Goal: Information Seeking & Learning: Learn about a topic

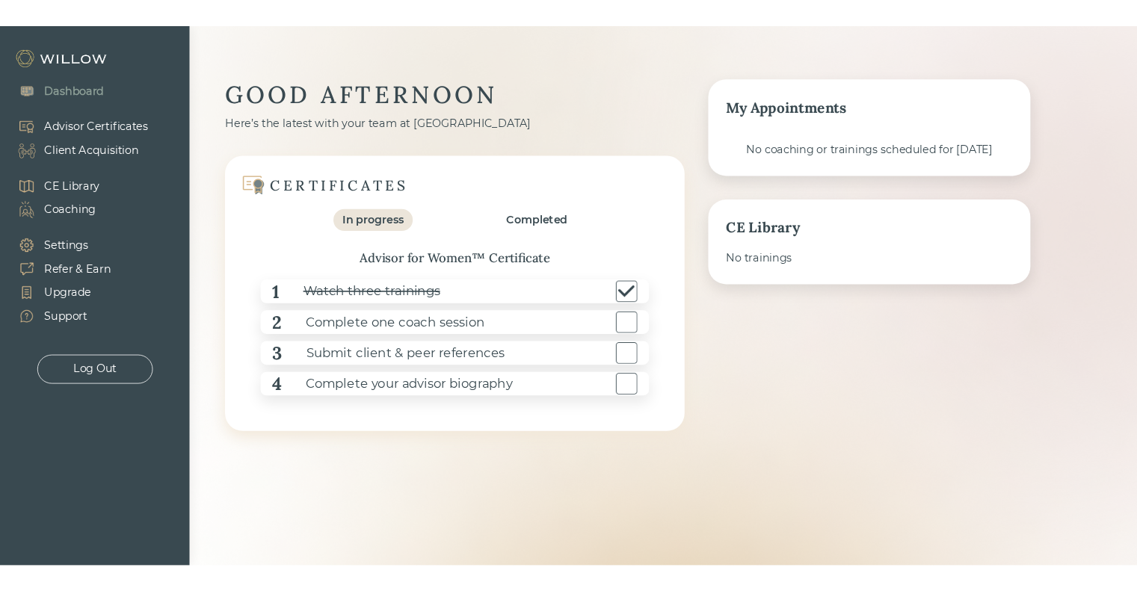
scroll to position [388, 0]
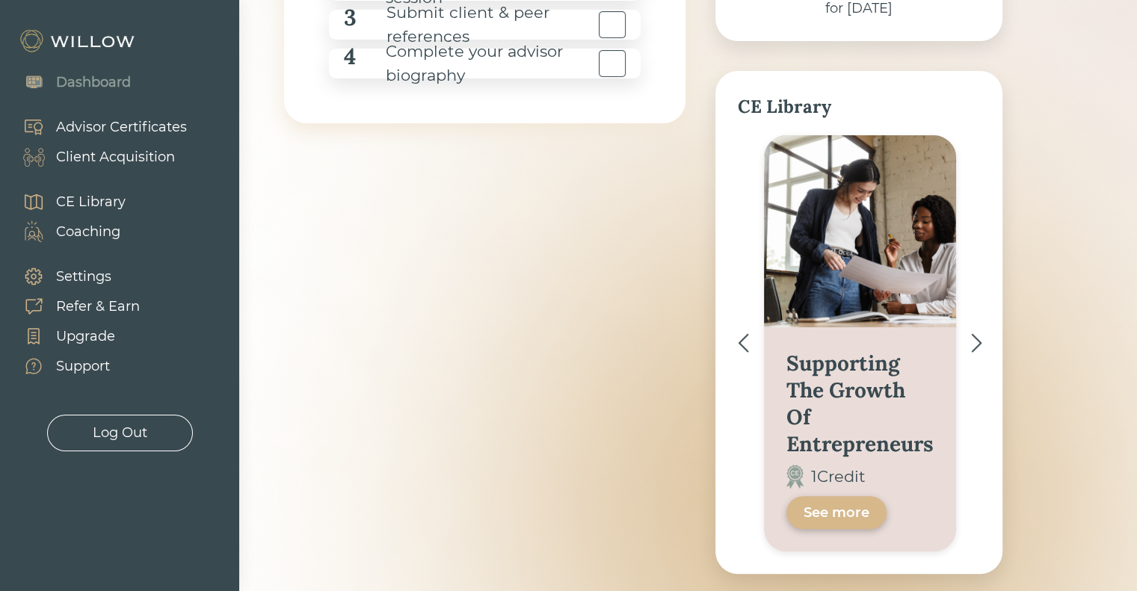
click at [114, 198] on div "CE Library" at bounding box center [90, 202] width 69 height 20
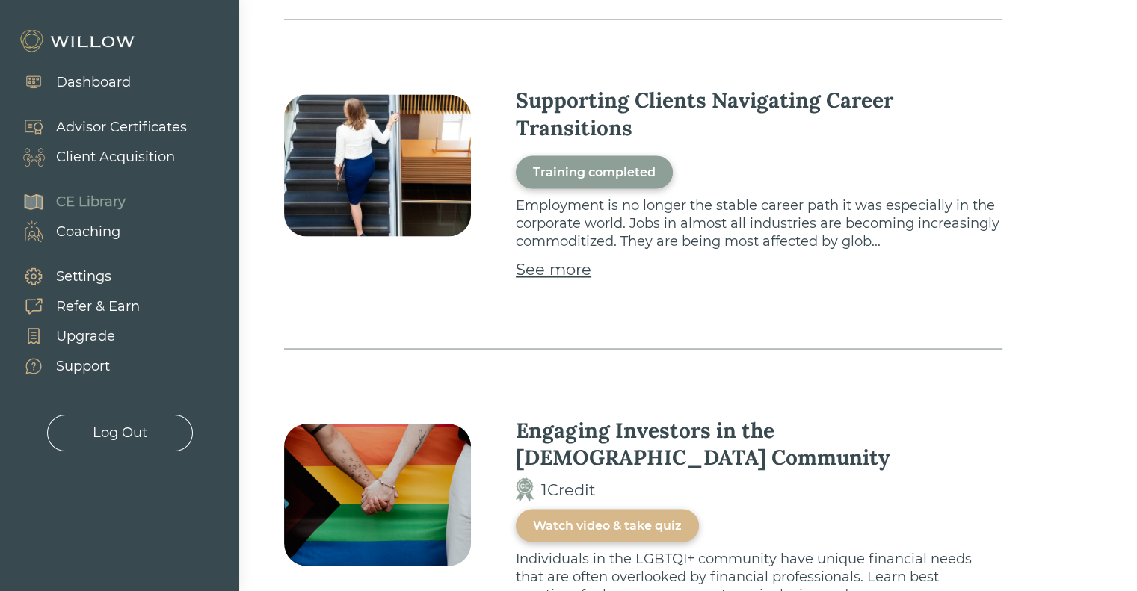
scroll to position [2765, 0]
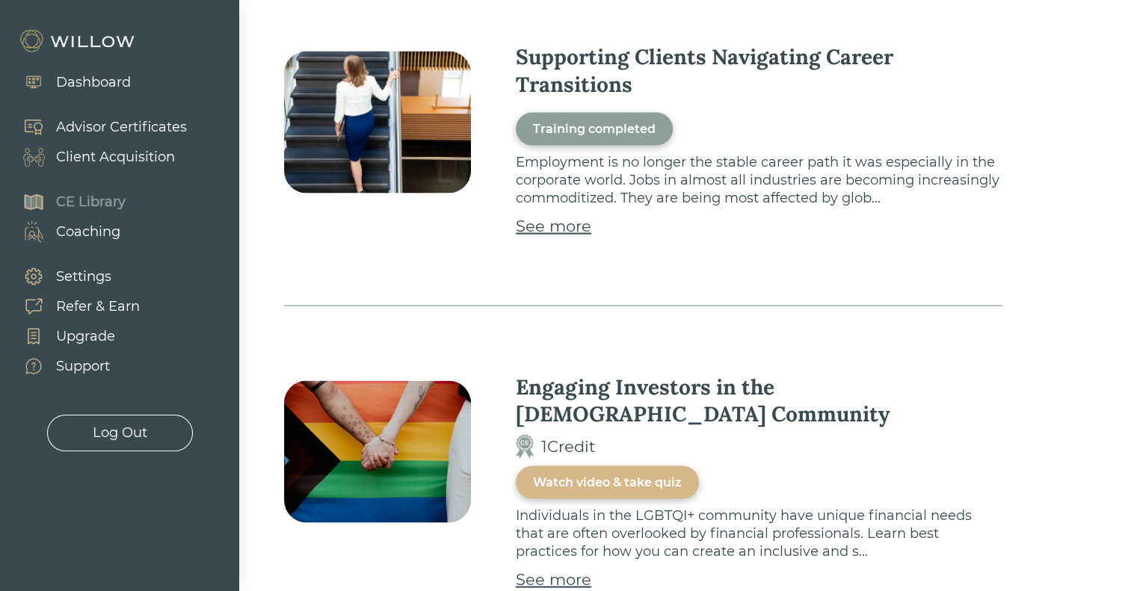
click at [574, 226] on div "See more" at bounding box center [553, 226] width 75 height 24
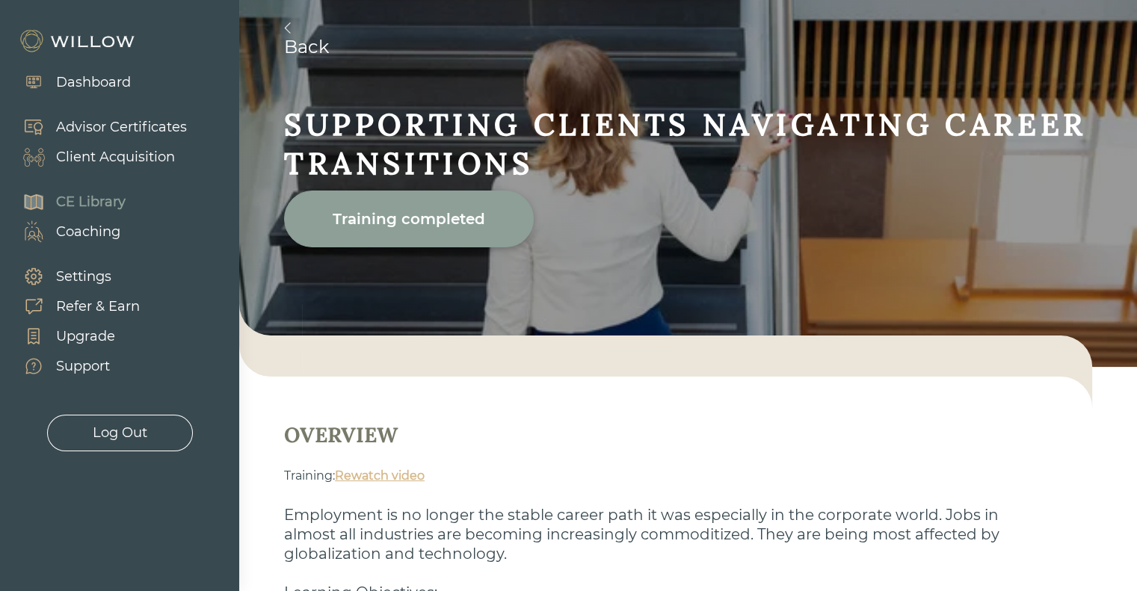
scroll to position [326, 0]
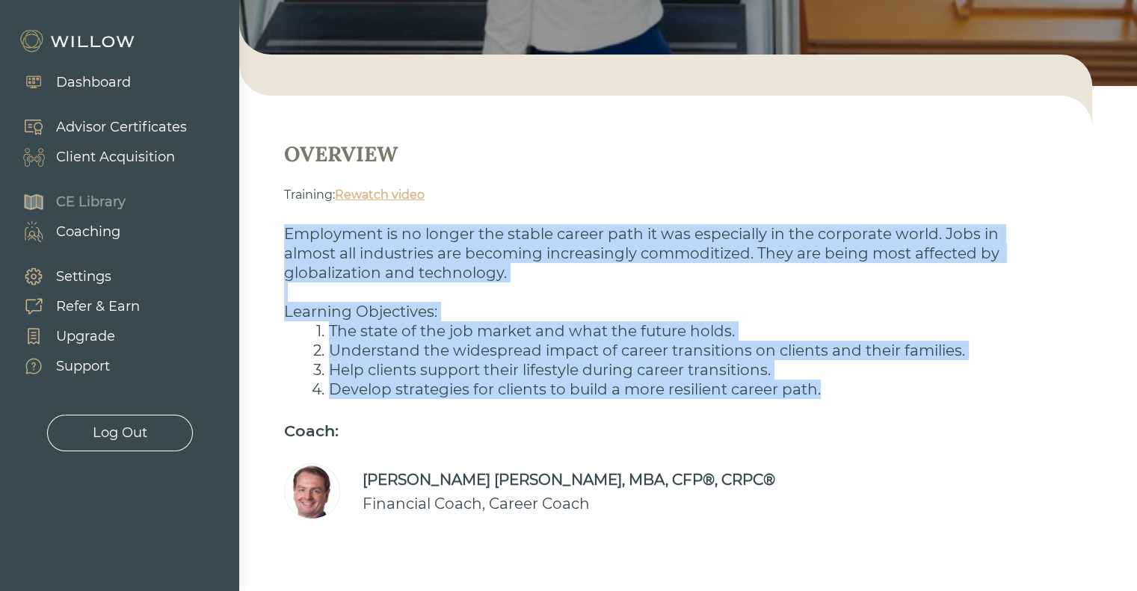
drag, startPoint x: 283, startPoint y: 230, endPoint x: 856, endPoint y: 392, distance: 595.7
click at [856, 392] on div "Employment is no longer the stable career path it was especially in the corpora…" at bounding box center [665, 311] width 785 height 193
copy div "Employment is no longer the stable career path it was especially in the corpora…"
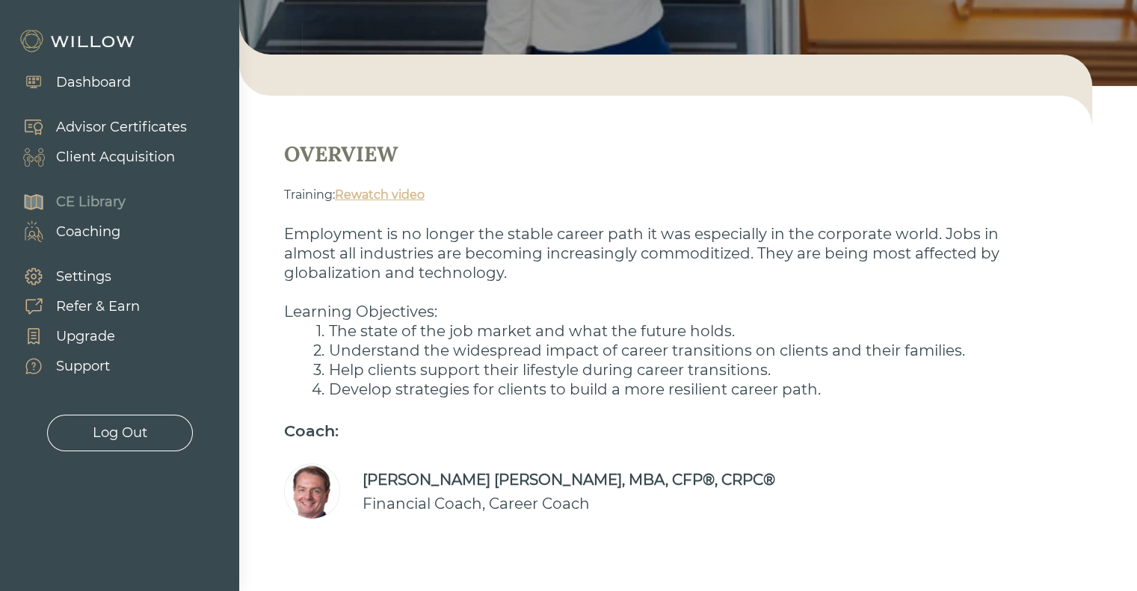
click at [684, 551] on div "OVERVIEW Training: Rewatch video Employment is no longer the stable career path…" at bounding box center [665, 329] width 853 height 466
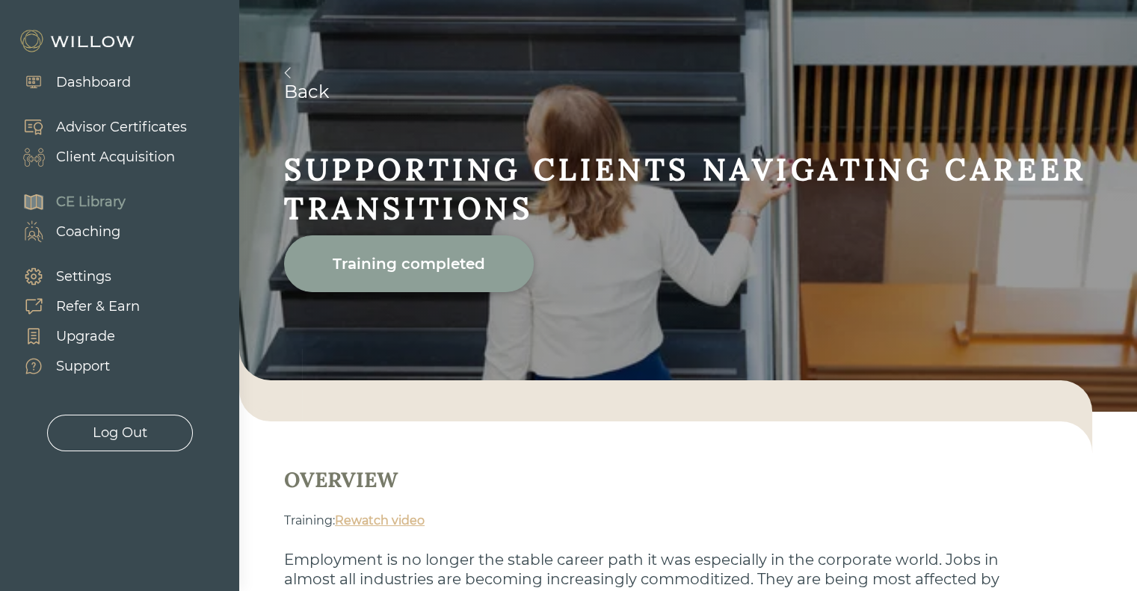
click at [71, 40] on img at bounding box center [79, 41] width 120 height 24
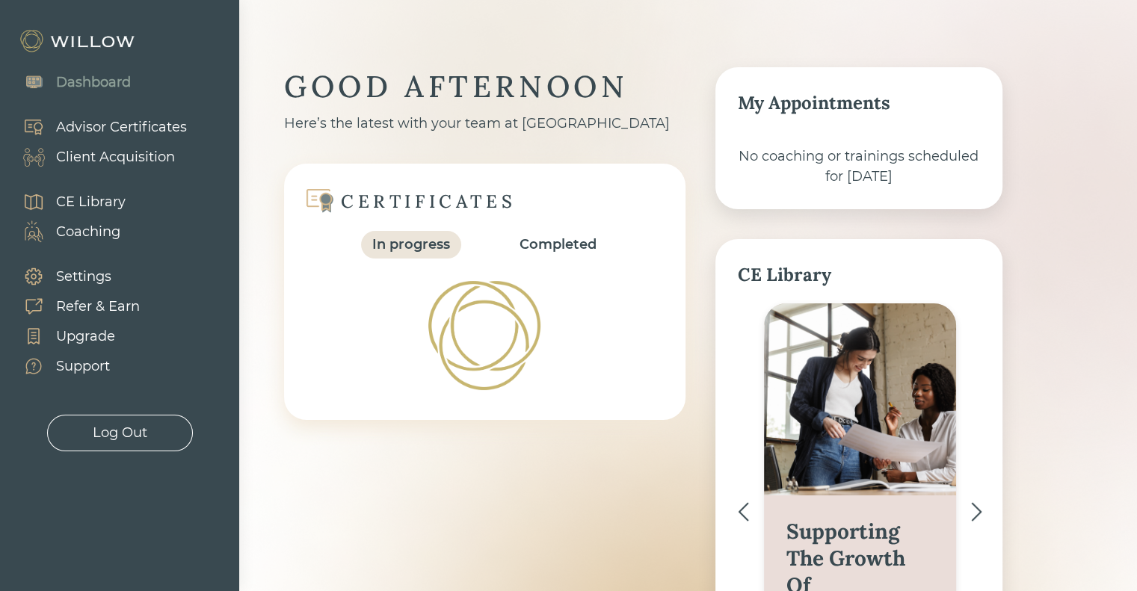
click at [104, 81] on div "Dashboard" at bounding box center [93, 82] width 75 height 20
click at [427, 249] on div "In progress" at bounding box center [411, 245] width 78 height 20
click at [139, 131] on div "Advisor Certificates" at bounding box center [121, 127] width 131 height 20
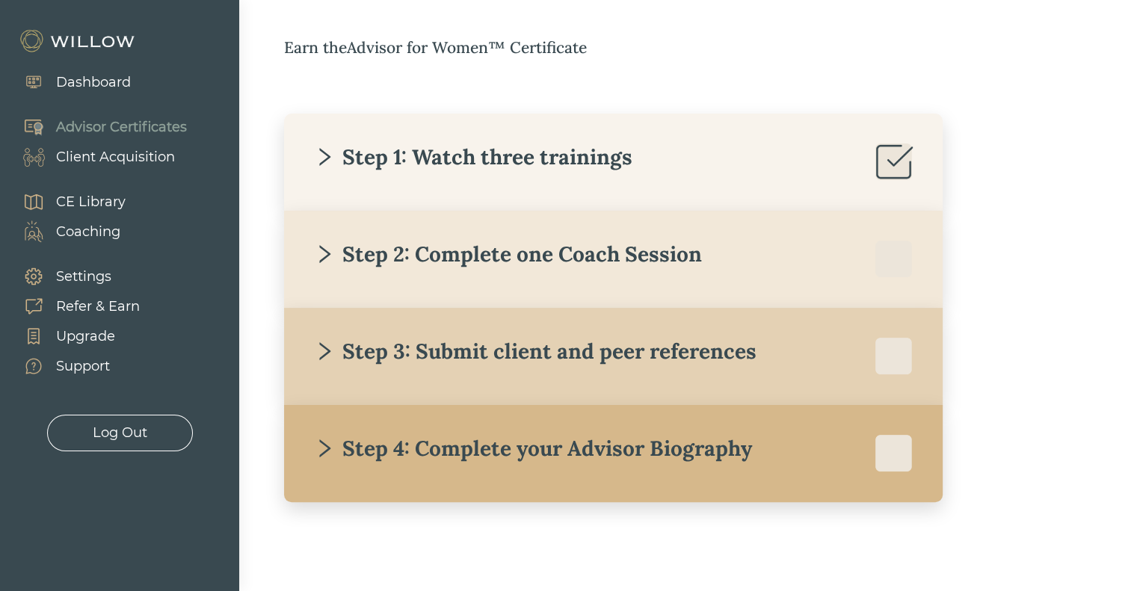
scroll to position [241, 0]
click at [322, 346] on icon "right" at bounding box center [324, 350] width 21 height 21
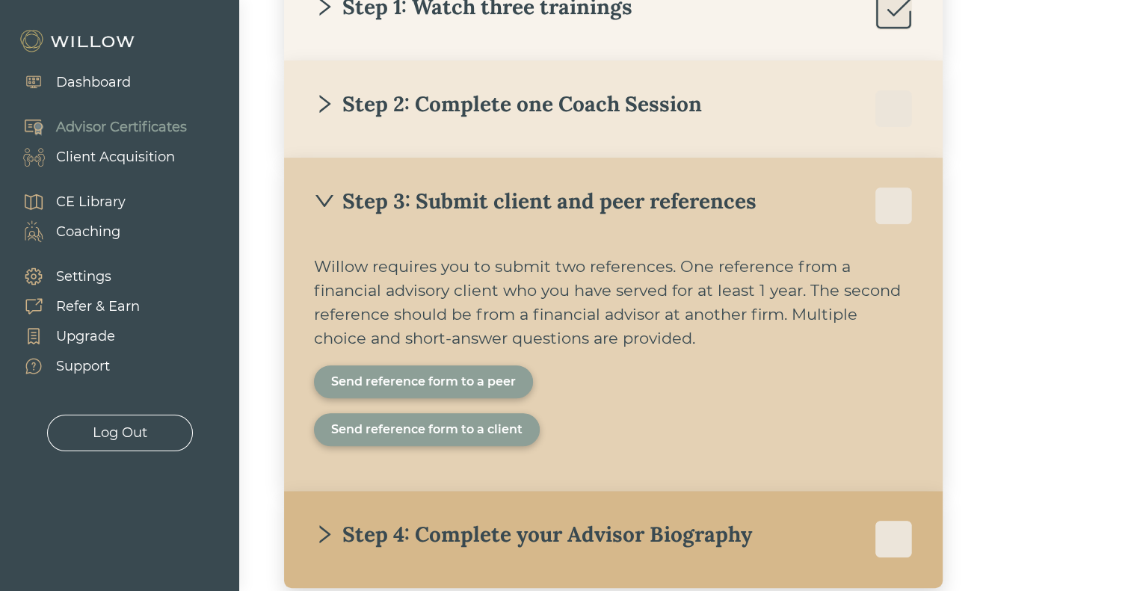
scroll to position [466, 0]
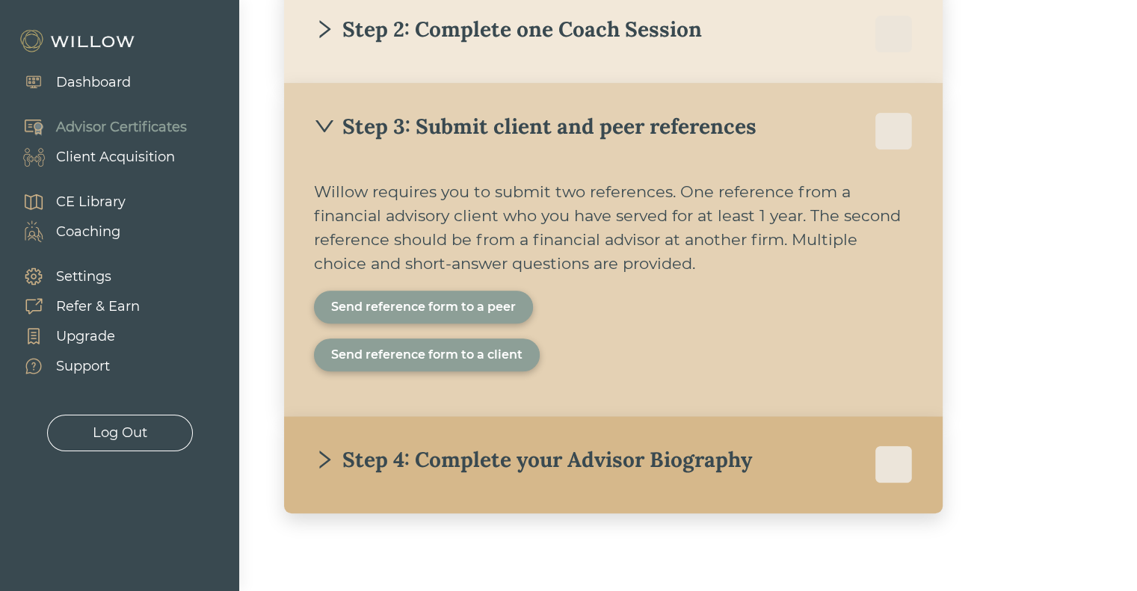
click at [487, 311] on div "Send reference form to a peer" at bounding box center [423, 307] width 185 height 18
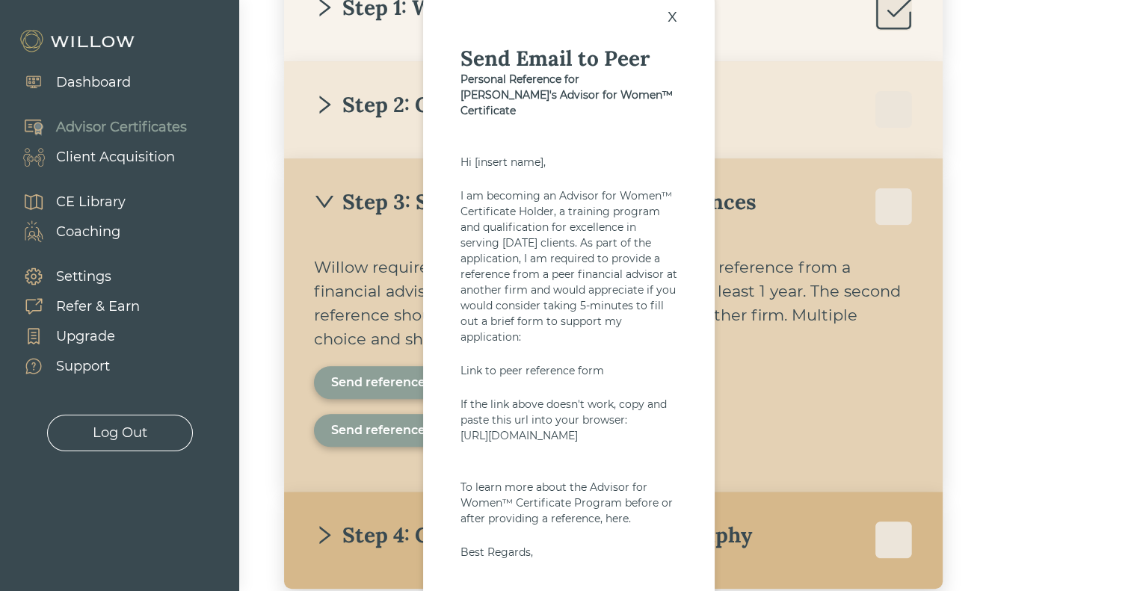
scroll to position [402, 0]
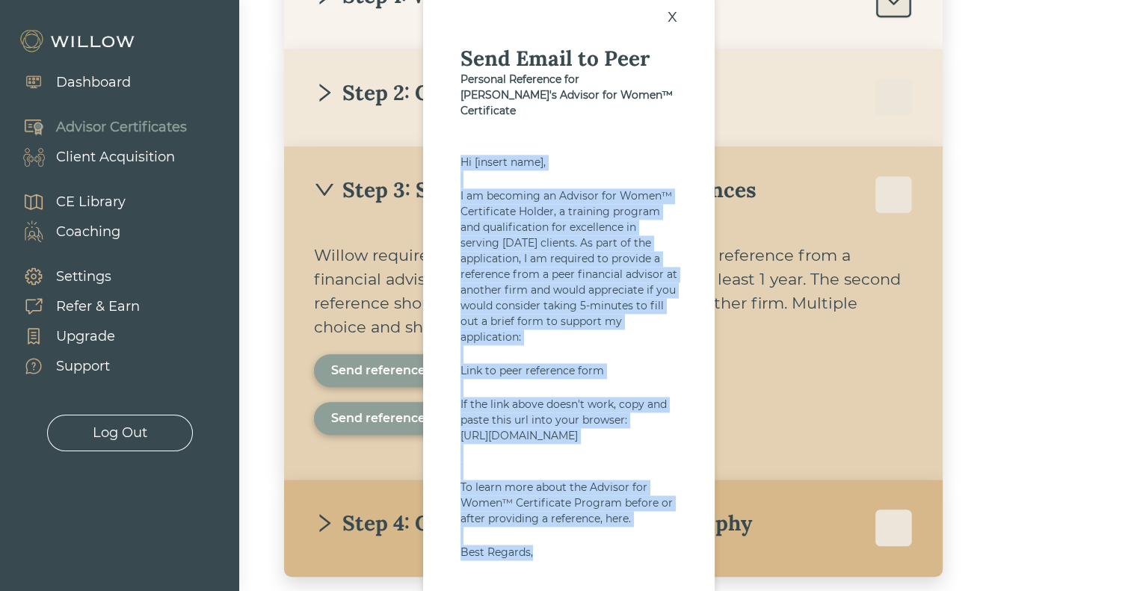
drag, startPoint x: 452, startPoint y: 144, endPoint x: 667, endPoint y: 568, distance: 475.2
click at [667, 568] on div "x Send Email to Peer Personal Reference for [PERSON_NAME]'s Advisor for Women™ …" at bounding box center [568, 324] width 291 height 686
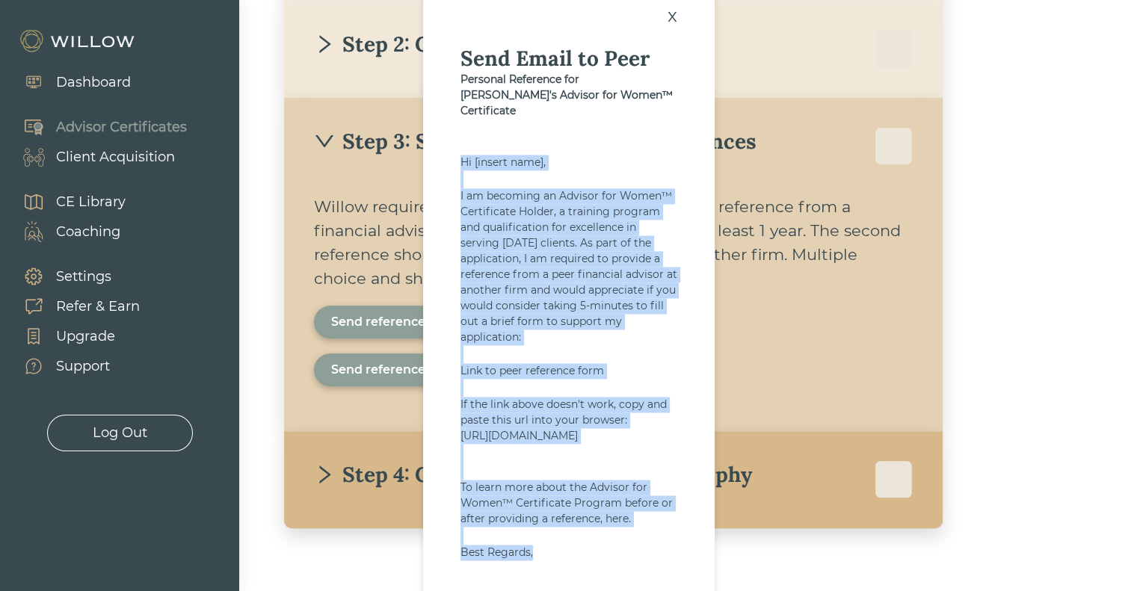
scroll to position [477, 0]
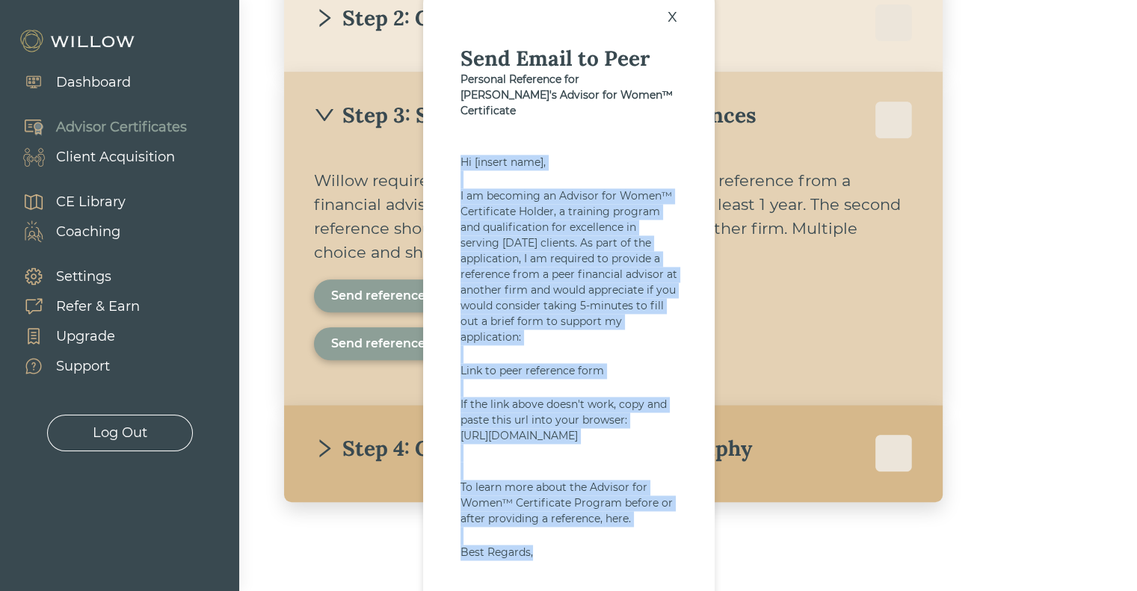
copy div "Hi [insert name], I am becoming an Advisor for Women™ Certificate Holder, a tra…"
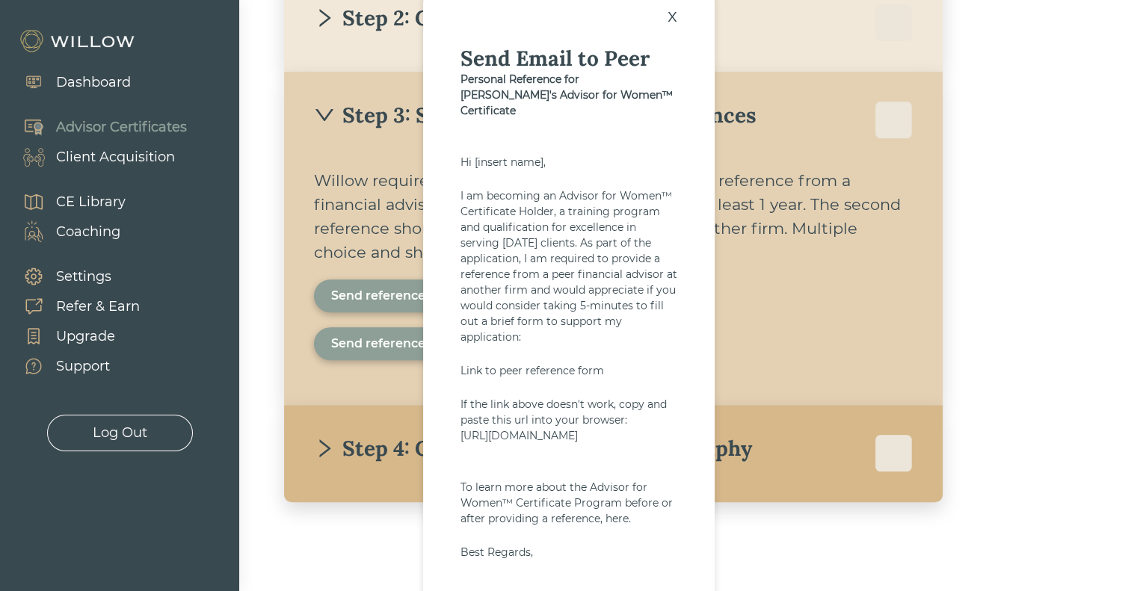
click at [677, 14] on div "x" at bounding box center [672, 16] width 25 height 33
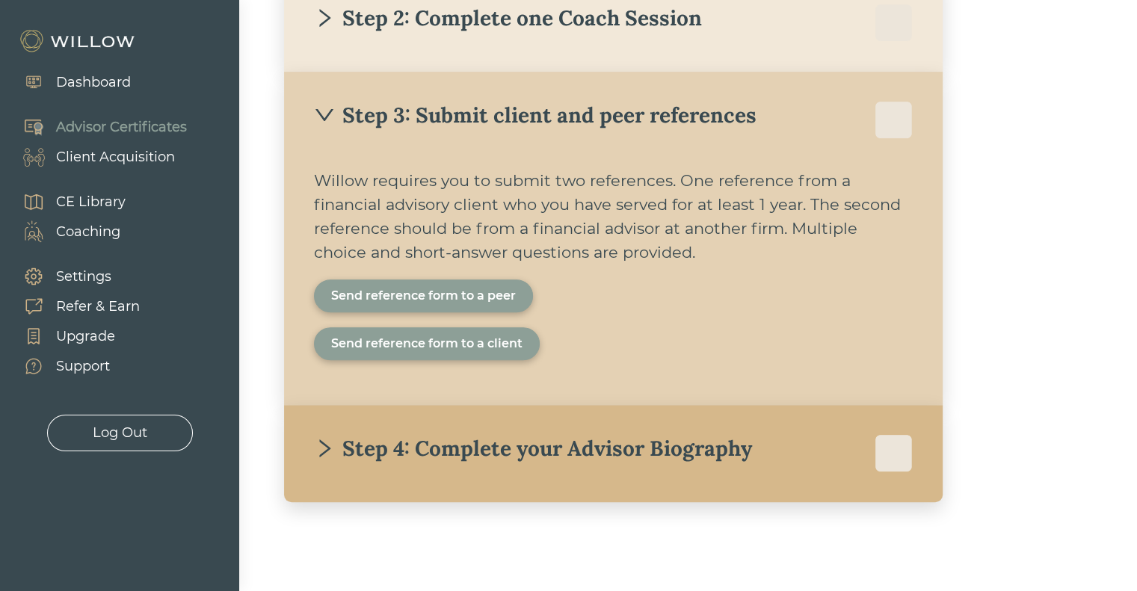
click at [81, 205] on div "CE Library" at bounding box center [90, 202] width 69 height 20
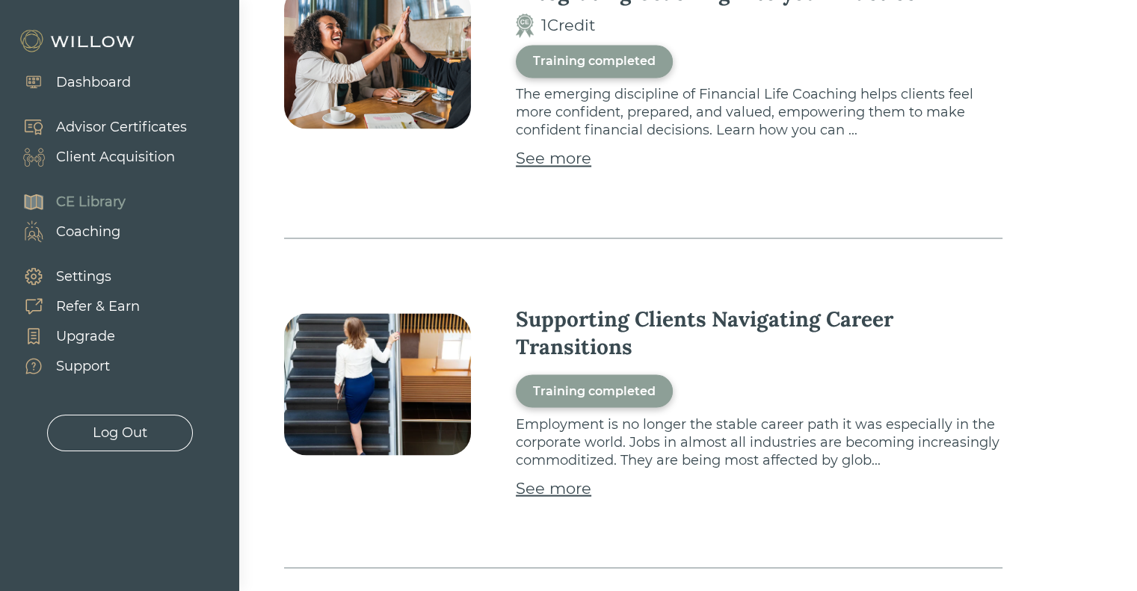
scroll to position [2690, 0]
